Goal: Task Accomplishment & Management: Manage account settings

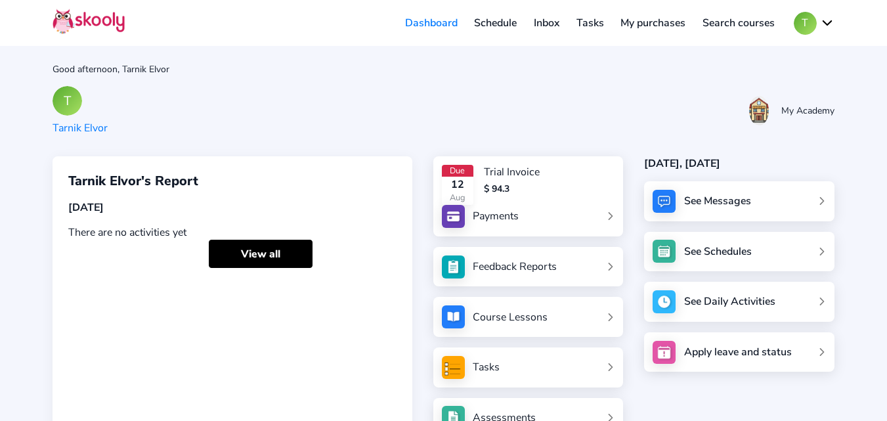
click at [495, 370] on div "Tasks" at bounding box center [485, 367] width 27 height 14
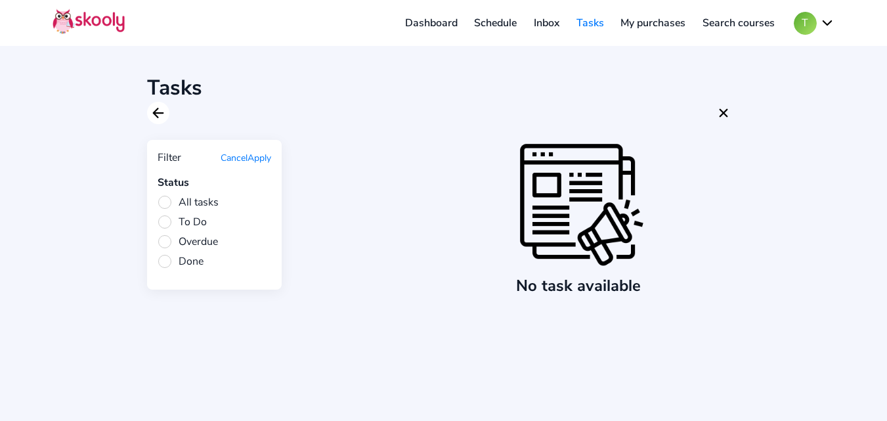
click at [163, 115] on icon "Arrow Back" at bounding box center [158, 113] width 16 height 16
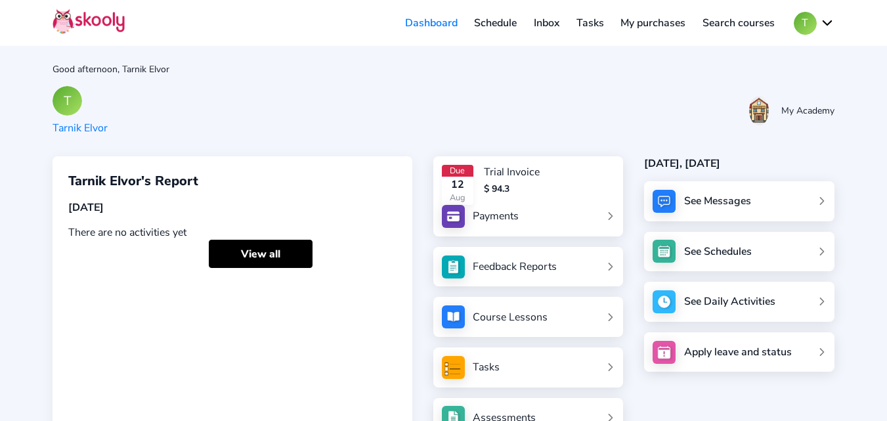
click at [812, 28] on button "T" at bounding box center [813, 23] width 41 height 23
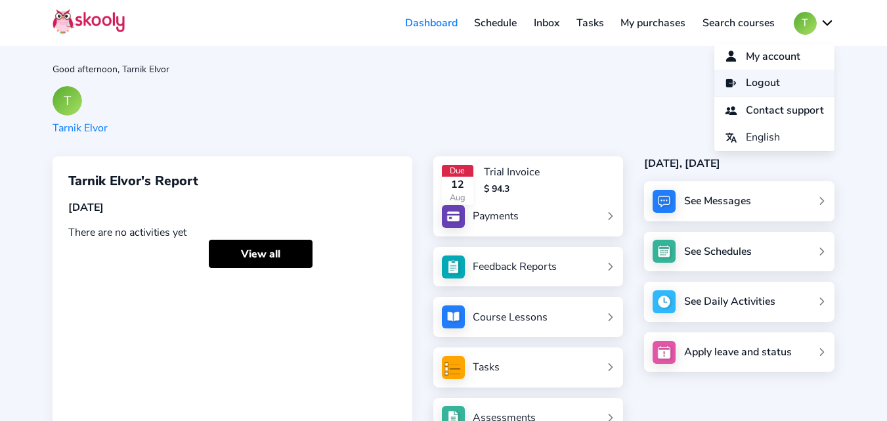
click at [759, 77] on span "Logout" at bounding box center [762, 82] width 34 height 19
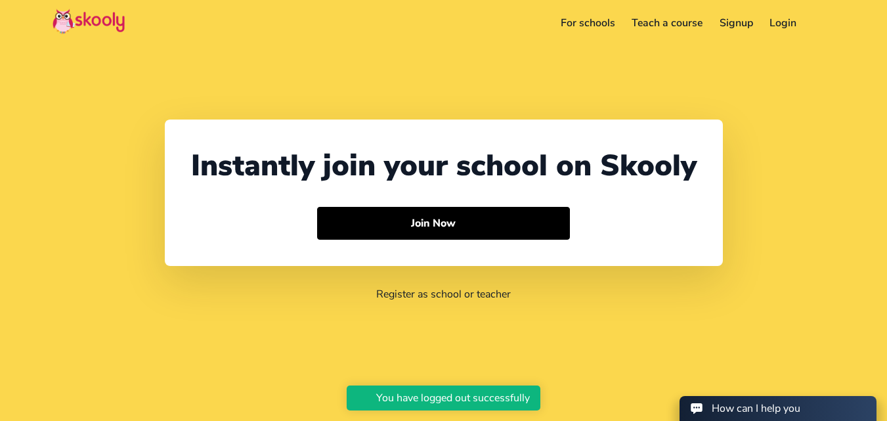
select select "91"
select select "[GEOGRAPHIC_DATA]"
select select "[GEOGRAPHIC_DATA]/[GEOGRAPHIC_DATA]"
click at [783, 27] on link "Login" at bounding box center [783, 22] width 44 height 21
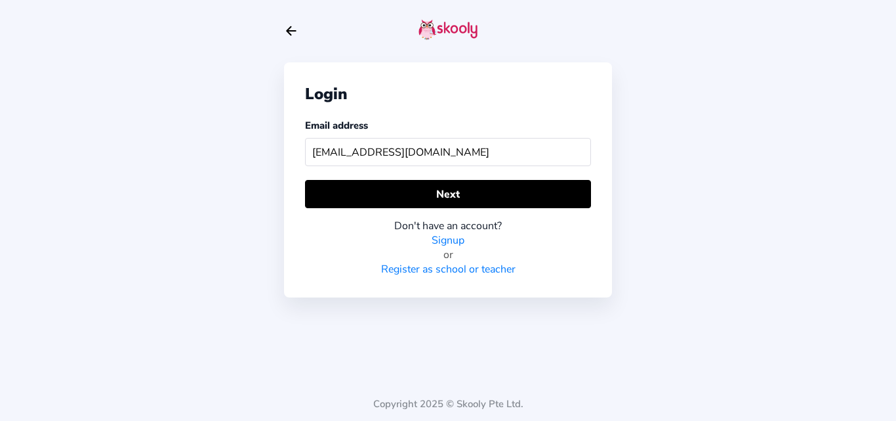
type input "[EMAIL_ADDRESS][DOMAIN_NAME]"
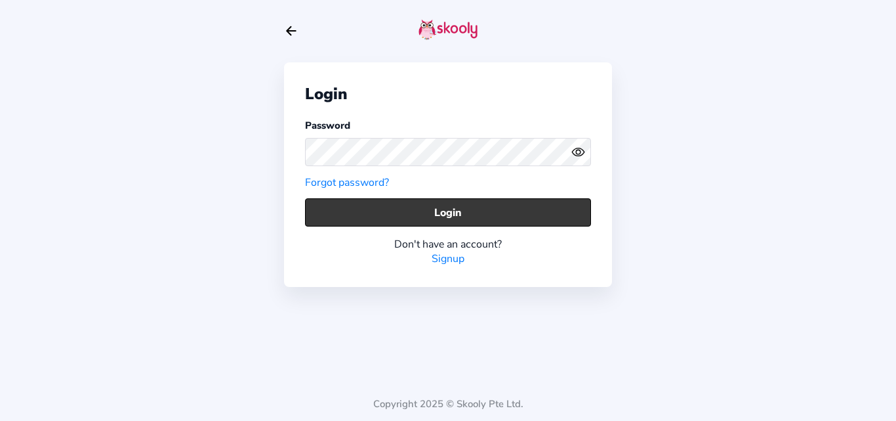
click at [342, 215] on button "Login" at bounding box center [448, 212] width 286 height 28
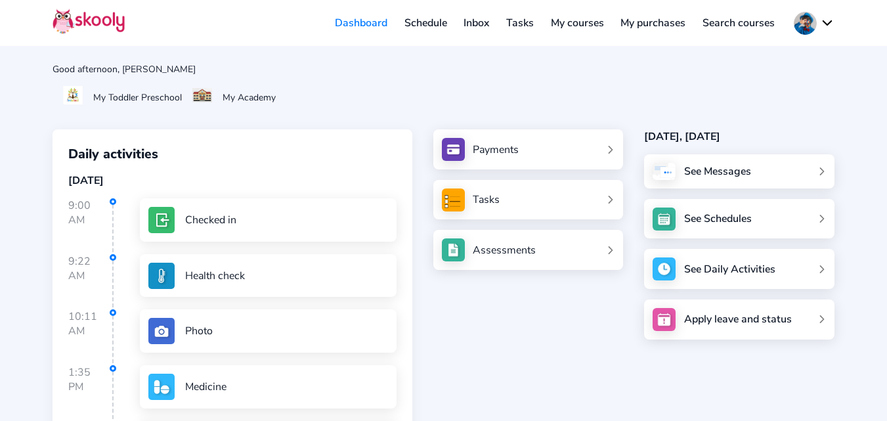
click at [488, 198] on div "Tasks" at bounding box center [485, 199] width 27 height 14
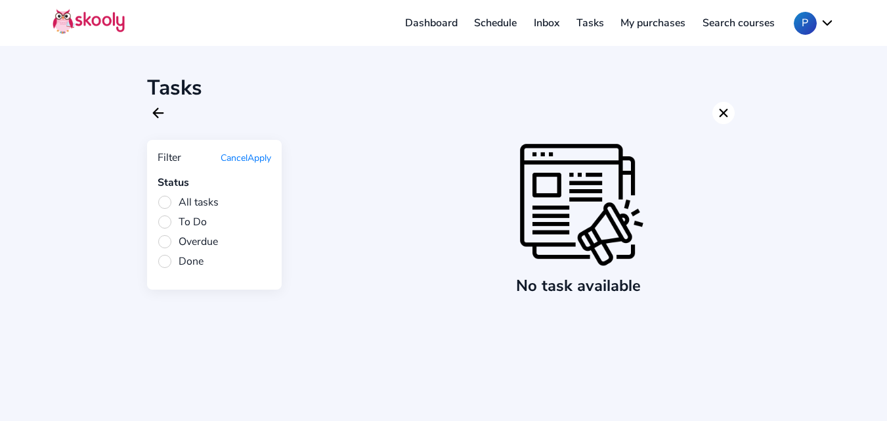
click at [723, 108] on icon "Close" at bounding box center [723, 113] width 16 height 16
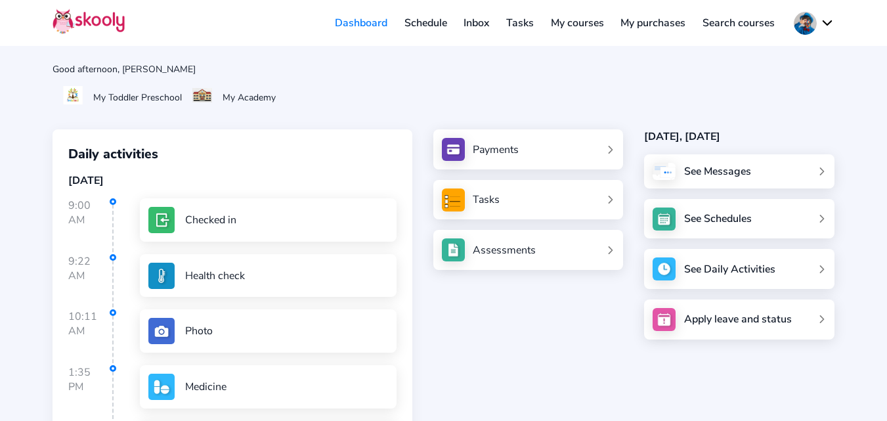
click at [433, 23] on link "Schedule" at bounding box center [426, 22] width 60 height 21
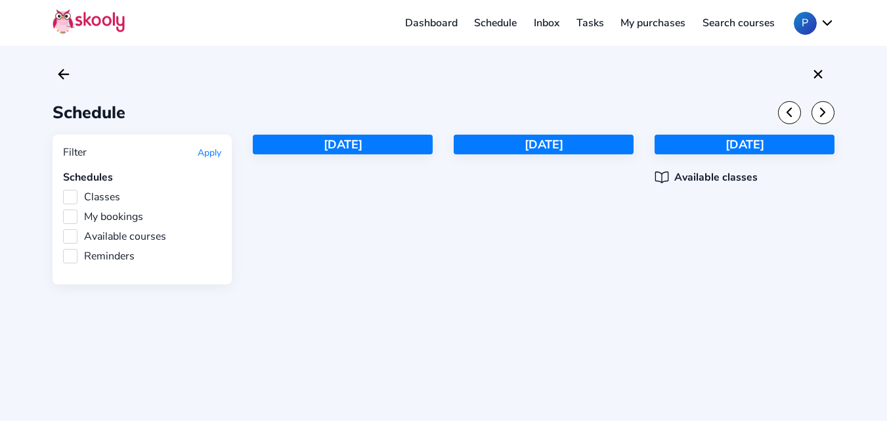
click at [72, 217] on label "My bookings" at bounding box center [103, 216] width 80 height 14
click at [63, 209] on input "My bookings" at bounding box center [63, 209] width 0 height 0
click at [72, 240] on label "Available courses" at bounding box center [114, 236] width 103 height 14
click at [63, 229] on input "Available courses" at bounding box center [63, 229] width 0 height 0
click at [68, 257] on label "Reminders" at bounding box center [99, 256] width 72 height 14
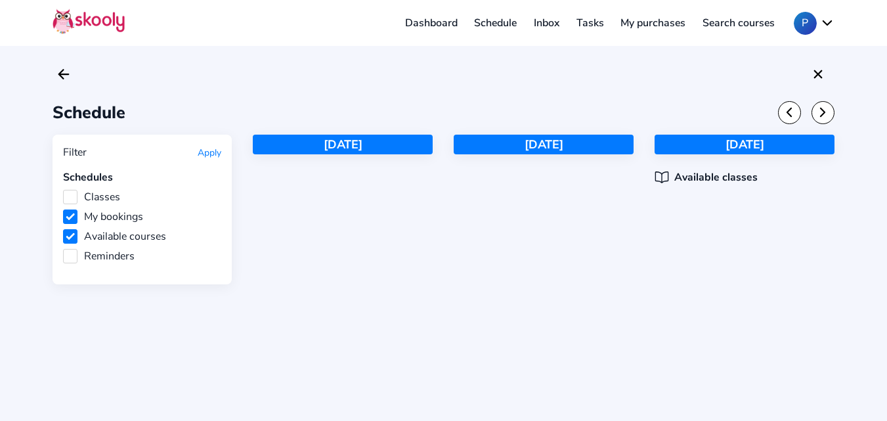
click at [63, 249] on input "Reminders" at bounding box center [63, 249] width 0 height 0
click at [70, 196] on label "Classes" at bounding box center [91, 197] width 57 height 14
click at [63, 190] on input "Classes" at bounding box center [63, 190] width 0 height 0
click at [205, 158] on button "Apply" at bounding box center [210, 152] width 24 height 12
click at [820, 72] on icon "close" at bounding box center [818, 74] width 9 height 9
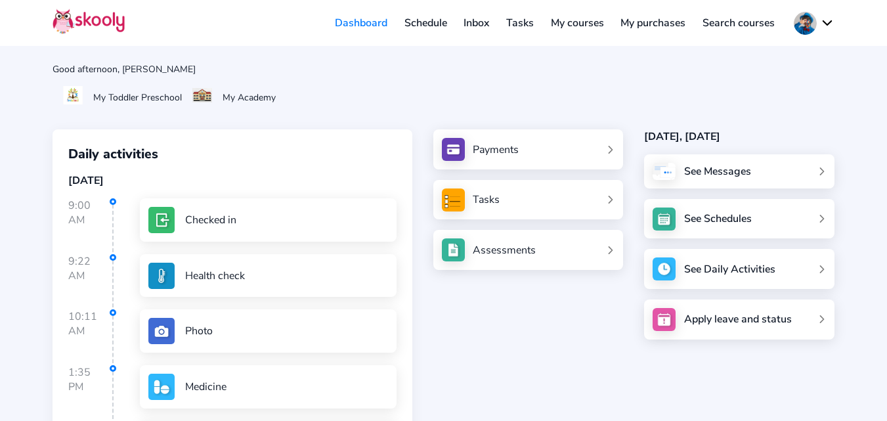
click at [35, 148] on div "Good afternoon, [PERSON_NAME] My Toddler Preschool My Academy Daily activities …" at bounding box center [443, 303] width 887 height 607
click at [433, 24] on link "Schedule" at bounding box center [426, 22] width 60 height 21
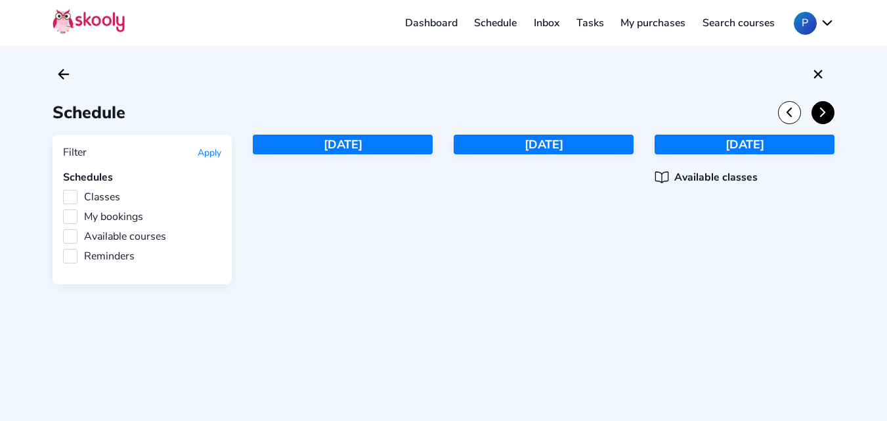
click at [826, 118] on icon "Chevron Forward" at bounding box center [822, 112] width 14 height 14
click at [812, 20] on button "P" at bounding box center [813, 23] width 41 height 23
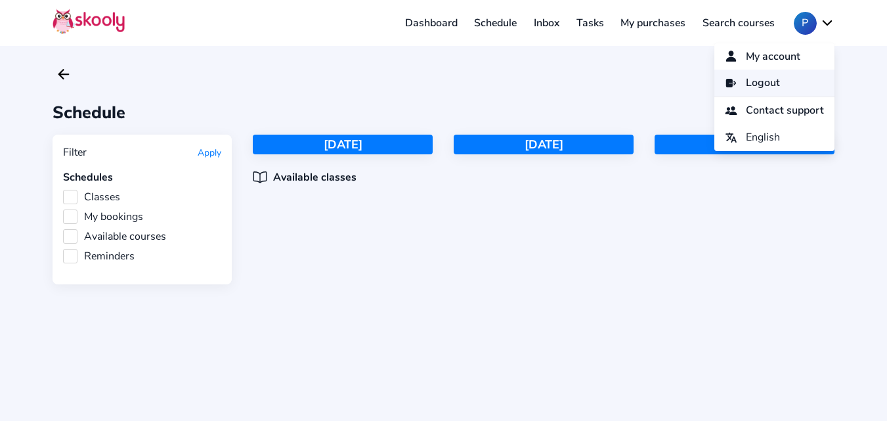
click at [778, 88] on link "Logout" at bounding box center [774, 83] width 120 height 27
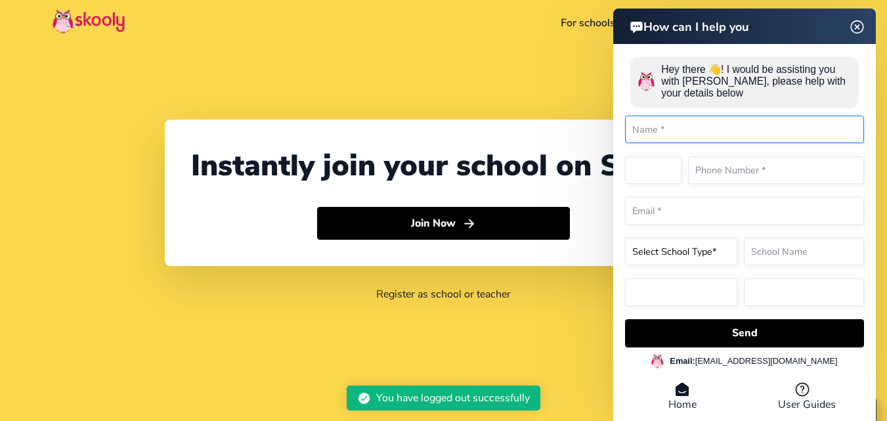
select select "91"
select select "[GEOGRAPHIC_DATA]"
select select "[GEOGRAPHIC_DATA]/[GEOGRAPHIC_DATA]"
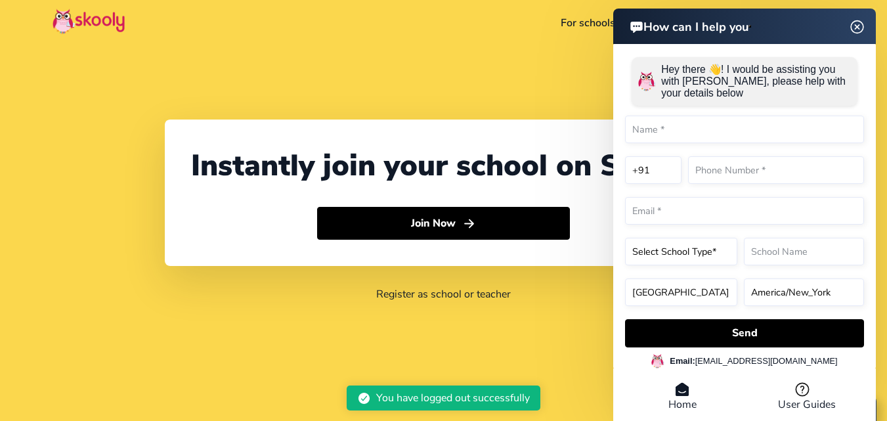
click at [860, 24] on header "How can I help you" at bounding box center [744, 26] width 262 height 35
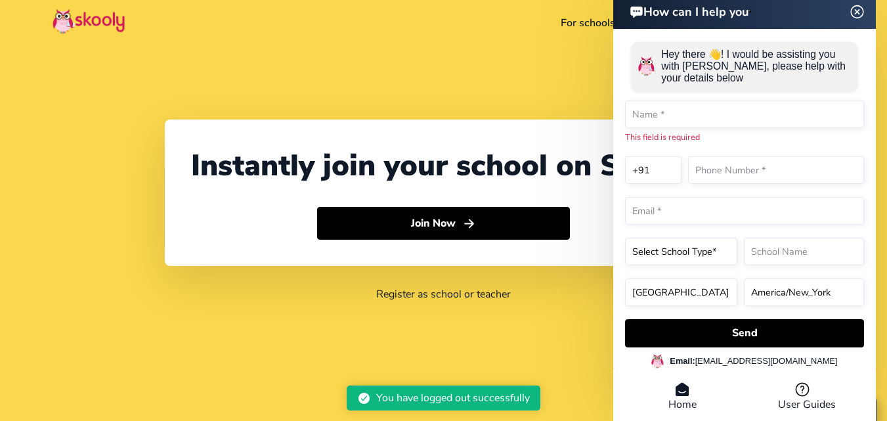
click at [856, 9] on img at bounding box center [857, 11] width 25 height 16
click at [858, 7] on img at bounding box center [857, 11] width 25 height 16
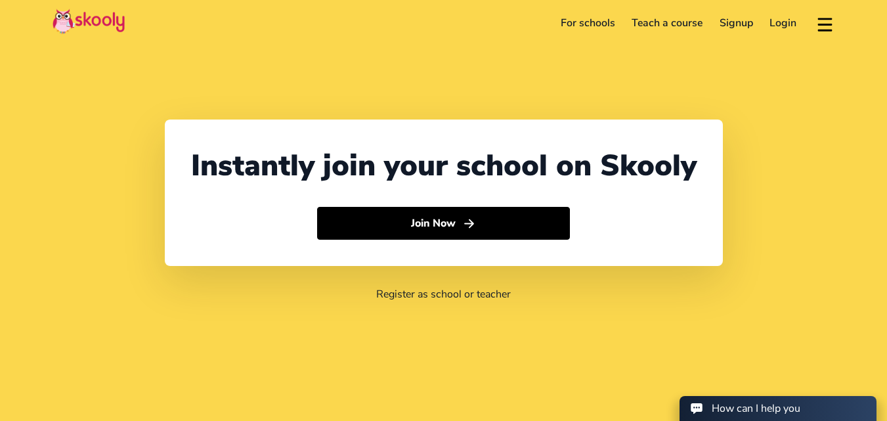
click at [782, 27] on link "Login" at bounding box center [783, 22] width 44 height 21
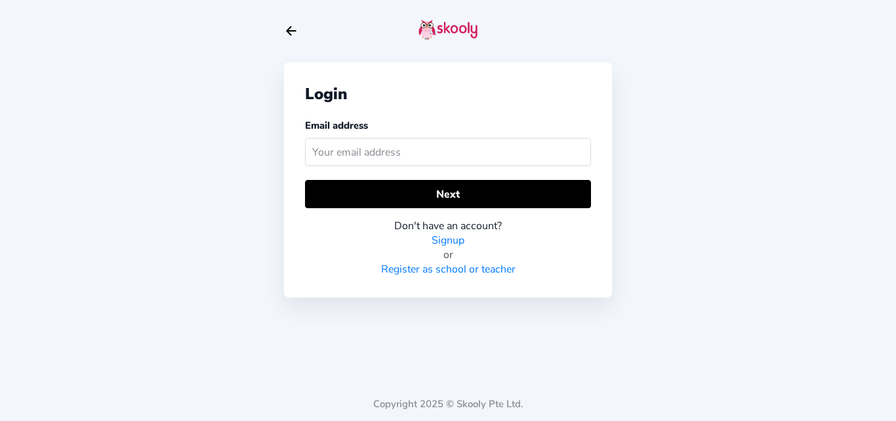
click at [445, 148] on input "text" at bounding box center [448, 152] width 286 height 28
type input "[EMAIL_ADDRESS][DOMAIN_NAME]"
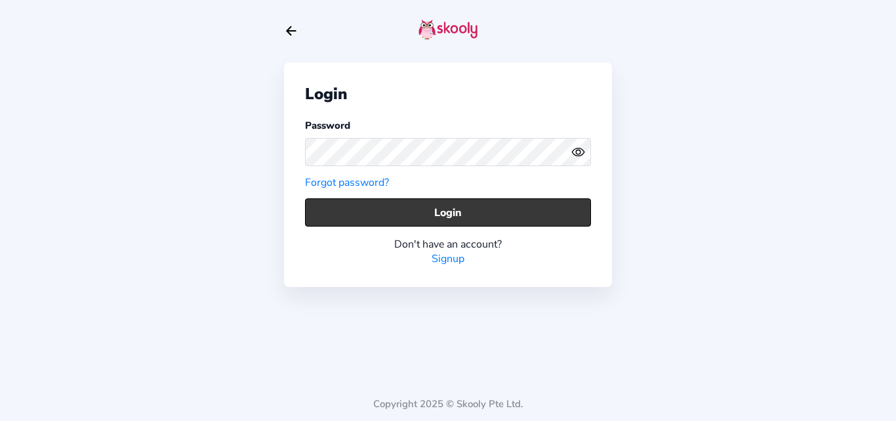
click at [398, 213] on button "Login" at bounding box center [448, 212] width 286 height 28
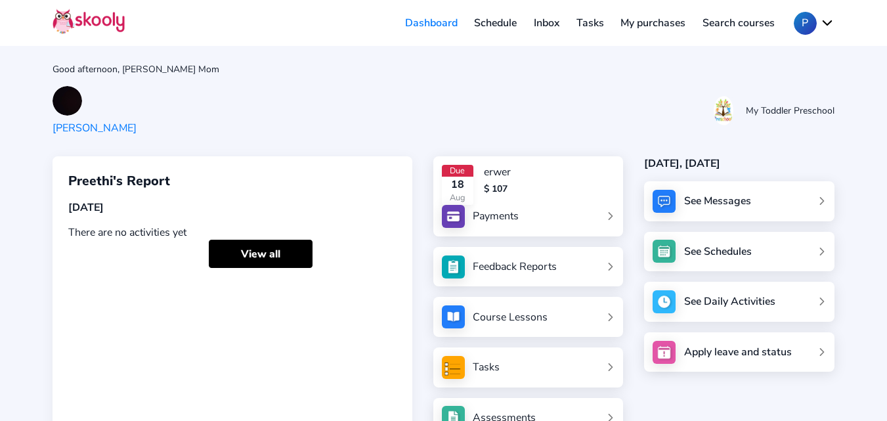
click at [476, 363] on div "Tasks" at bounding box center [485, 367] width 27 height 14
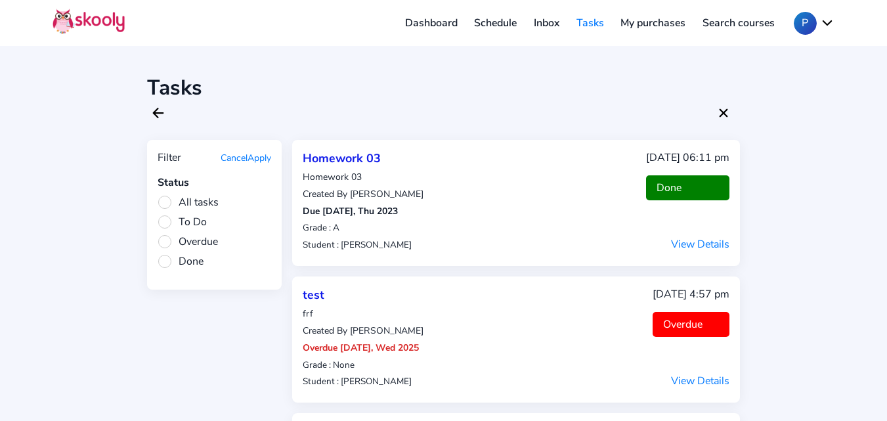
click at [163, 221] on span "To Do" at bounding box center [181, 222] width 49 height 14
click at [0, 0] on input "To Do" at bounding box center [0, 0] width 0 height 0
click at [262, 161] on button "Apply" at bounding box center [259, 158] width 24 height 12
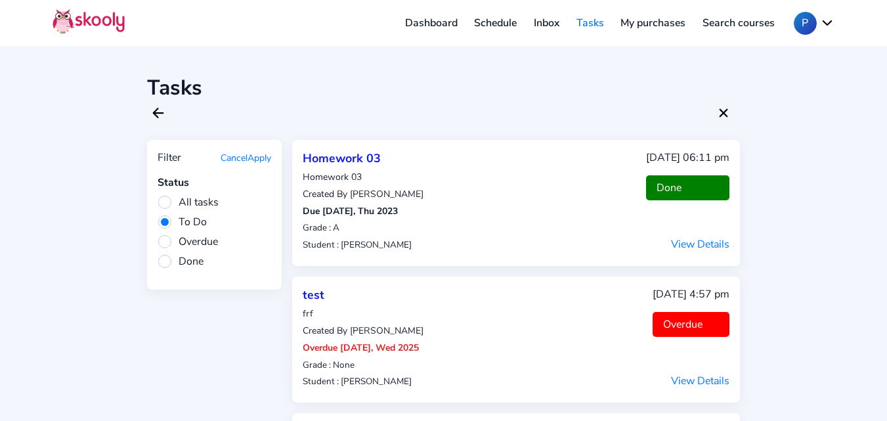
click at [262, 161] on button "Apply" at bounding box center [259, 158] width 24 height 12
click at [167, 260] on span "Done" at bounding box center [180, 261] width 46 height 14
click at [0, 0] on input "Done" at bounding box center [0, 0] width 0 height 0
click at [261, 155] on button "Apply" at bounding box center [259, 158] width 24 height 12
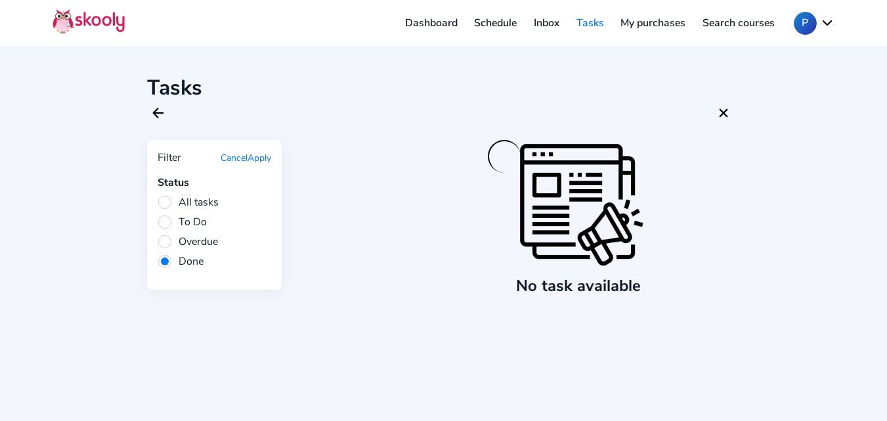
click at [261, 155] on button "Apply" at bounding box center [259, 158] width 24 height 12
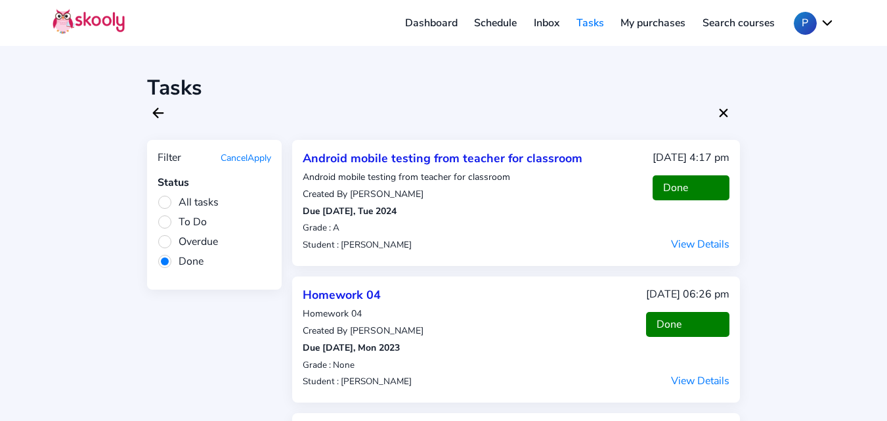
click at [168, 244] on span "Overdue" at bounding box center [187, 241] width 60 height 14
click at [0, 0] on input "Overdue" at bounding box center [0, 0] width 0 height 0
click at [255, 158] on button "Apply" at bounding box center [259, 158] width 24 height 12
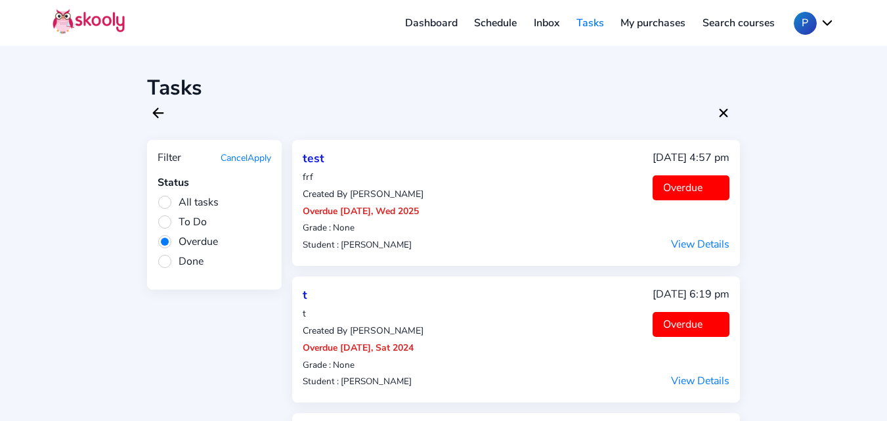
click at [163, 222] on span "To Do" at bounding box center [181, 222] width 49 height 14
click at [0, 0] on input "To Do" at bounding box center [0, 0] width 0 height 0
click at [259, 156] on button "Apply" at bounding box center [259, 158] width 24 height 12
click at [259, 157] on button "Apply" at bounding box center [259, 158] width 24 height 12
click at [165, 203] on span "All tasks" at bounding box center [187, 202] width 61 height 14
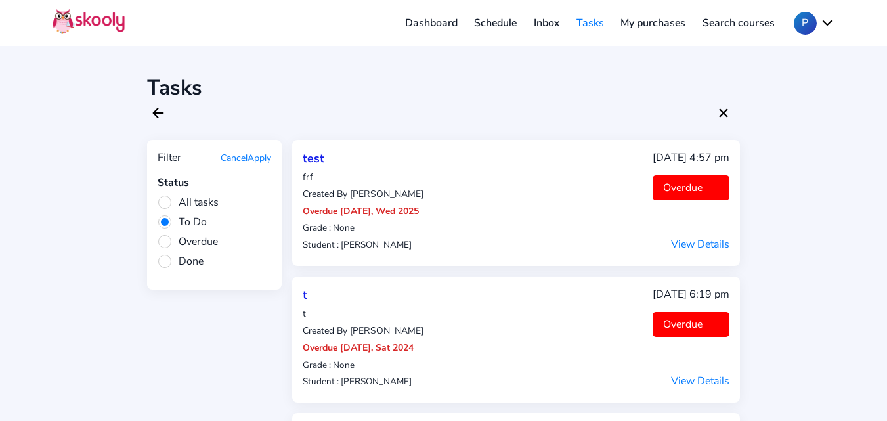
click at [0, 0] on input "All tasks" at bounding box center [0, 0] width 0 height 0
click at [259, 160] on button "Apply" at bounding box center [259, 158] width 24 height 12
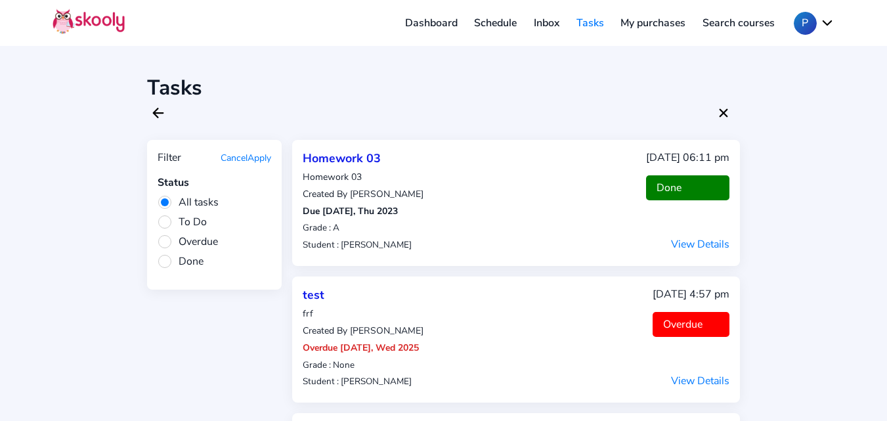
click at [164, 257] on span "Done" at bounding box center [180, 261] width 46 height 14
click at [0, 0] on input "Done" at bounding box center [0, 0] width 0 height 0
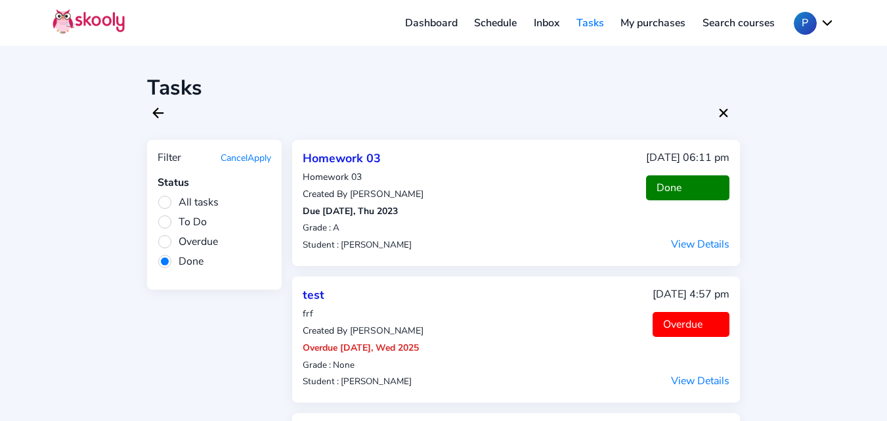
click at [258, 156] on button "Apply" at bounding box center [259, 158] width 24 height 12
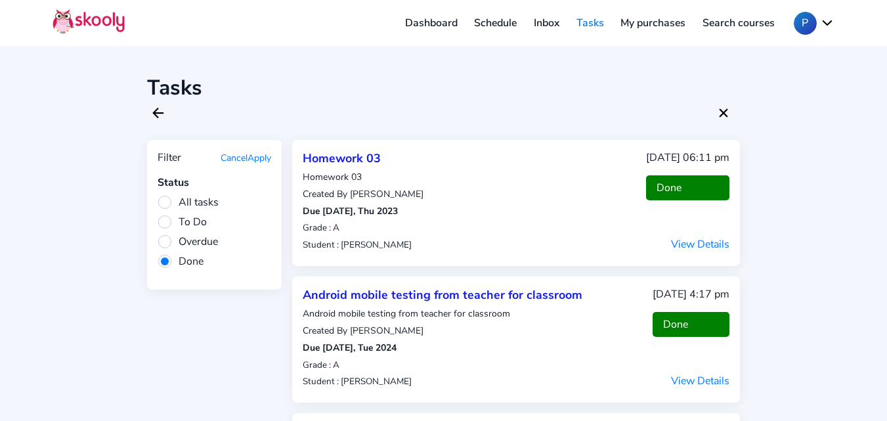
click at [166, 241] on span "Overdue" at bounding box center [187, 241] width 60 height 14
click at [0, 0] on input "Overdue" at bounding box center [0, 0] width 0 height 0
click at [257, 157] on button "Apply" at bounding box center [259, 158] width 24 height 12
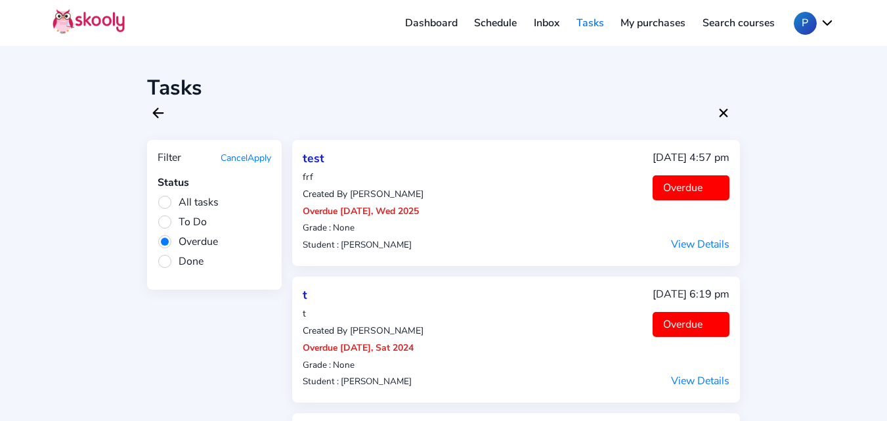
click at [164, 226] on span "To Do" at bounding box center [181, 222] width 49 height 14
click at [0, 0] on input "To Do" at bounding box center [0, 0] width 0 height 0
click at [255, 160] on button "Apply" at bounding box center [259, 158] width 24 height 12
click at [167, 202] on span "All tasks" at bounding box center [187, 202] width 61 height 14
click at [0, 0] on input "All tasks" at bounding box center [0, 0] width 0 height 0
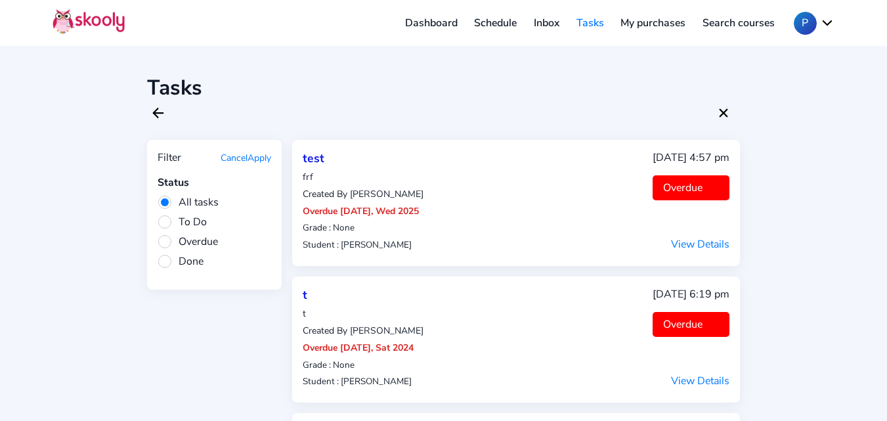
click at [253, 157] on button "Apply" at bounding box center [259, 158] width 24 height 12
click at [168, 224] on span "To Do" at bounding box center [181, 222] width 49 height 14
click at [0, 0] on input "To Do" at bounding box center [0, 0] width 0 height 0
click at [263, 157] on button "Apply" at bounding box center [259, 158] width 24 height 12
click at [719, 115] on icon "Close" at bounding box center [723, 113] width 16 height 16
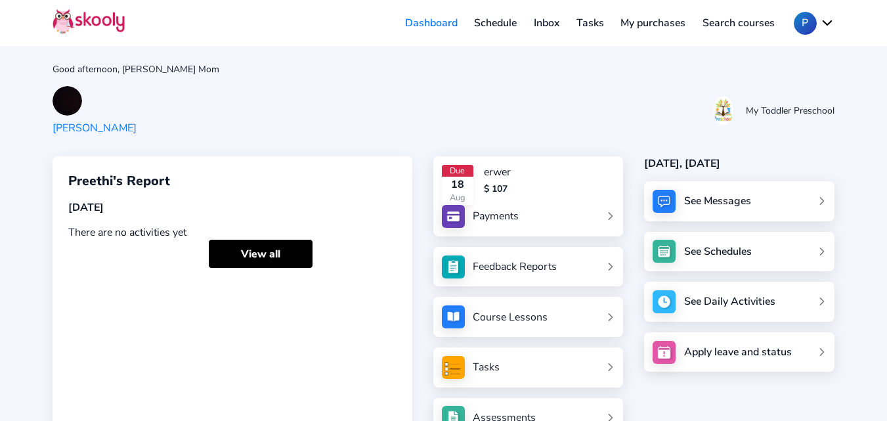
click at [492, 24] on link "Schedule" at bounding box center [496, 22] width 60 height 21
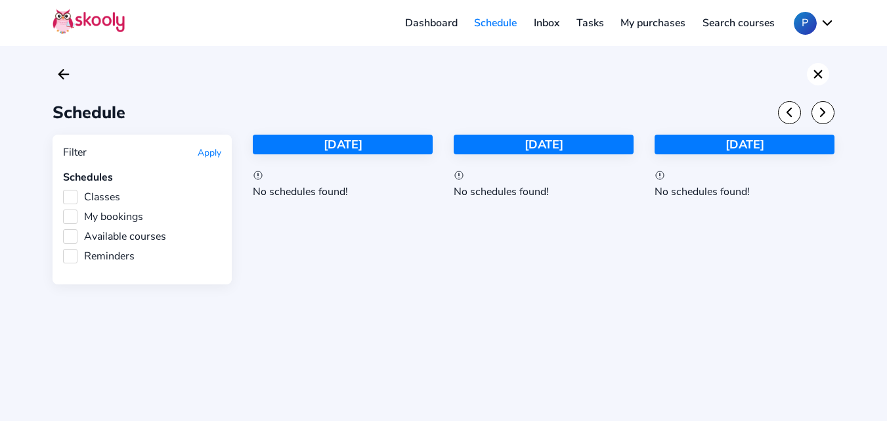
click at [824, 76] on icon "Close" at bounding box center [818, 74] width 16 height 16
